Goal: Navigation & Orientation: Go to known website

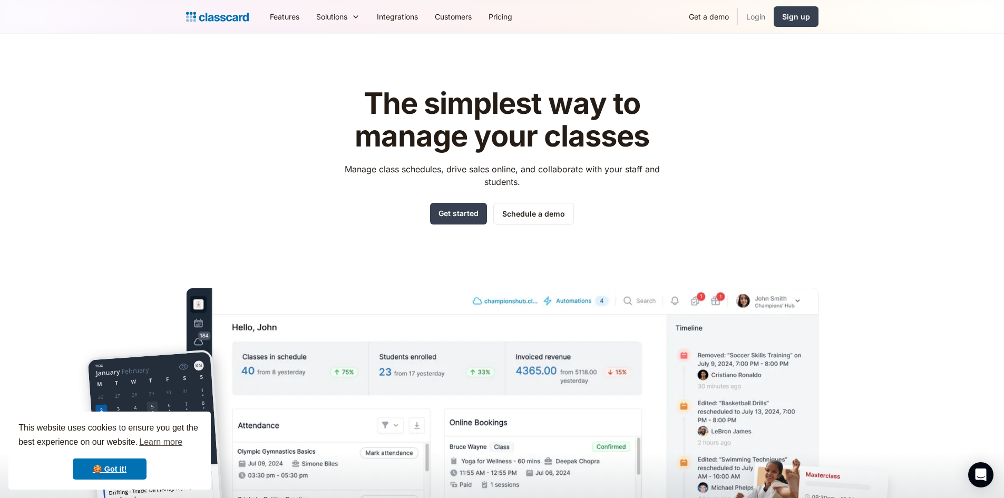
click at [762, 11] on link "Login" at bounding box center [756, 17] width 36 height 24
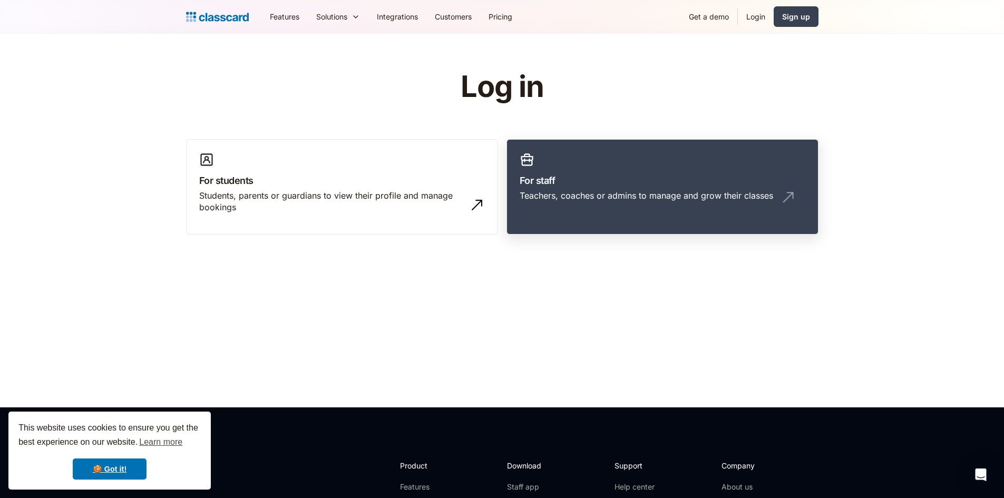
click at [546, 195] on div "Teachers, coaches or admins to manage and grow their classes" at bounding box center [647, 196] width 254 height 12
